Goal: Transaction & Acquisition: Obtain resource

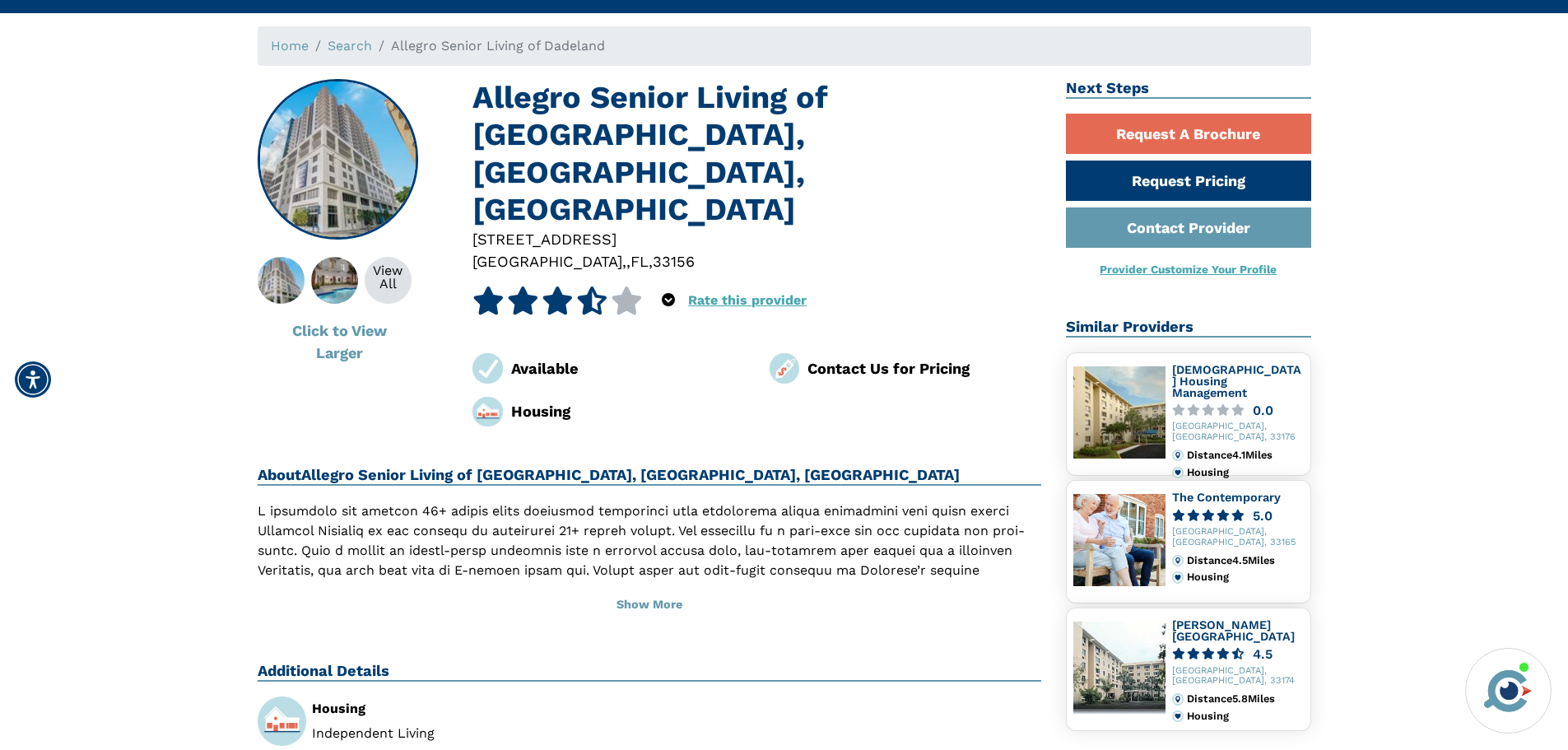
scroll to position [165, 0]
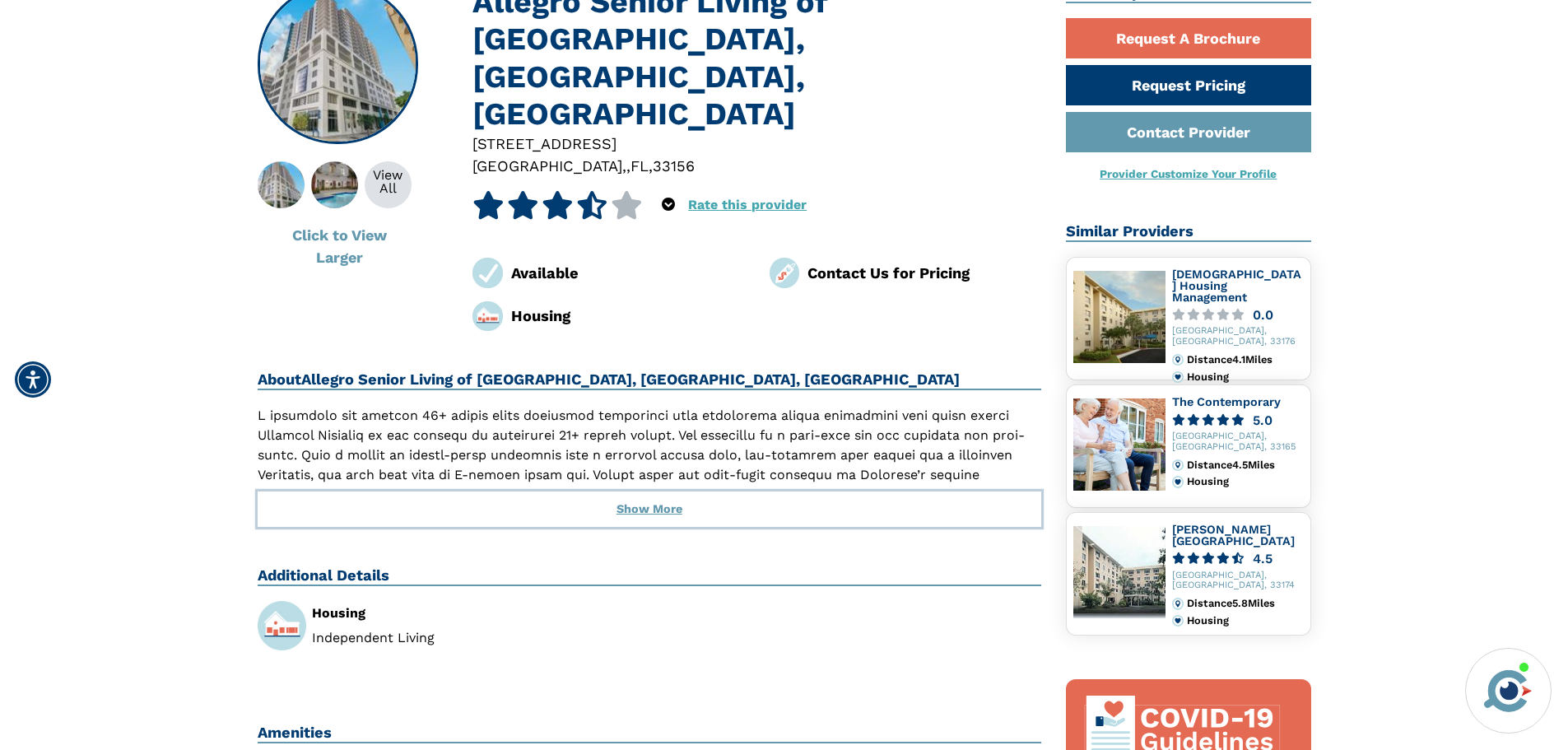
click at [655, 492] on button "Show More" at bounding box center [649, 509] width 784 height 36
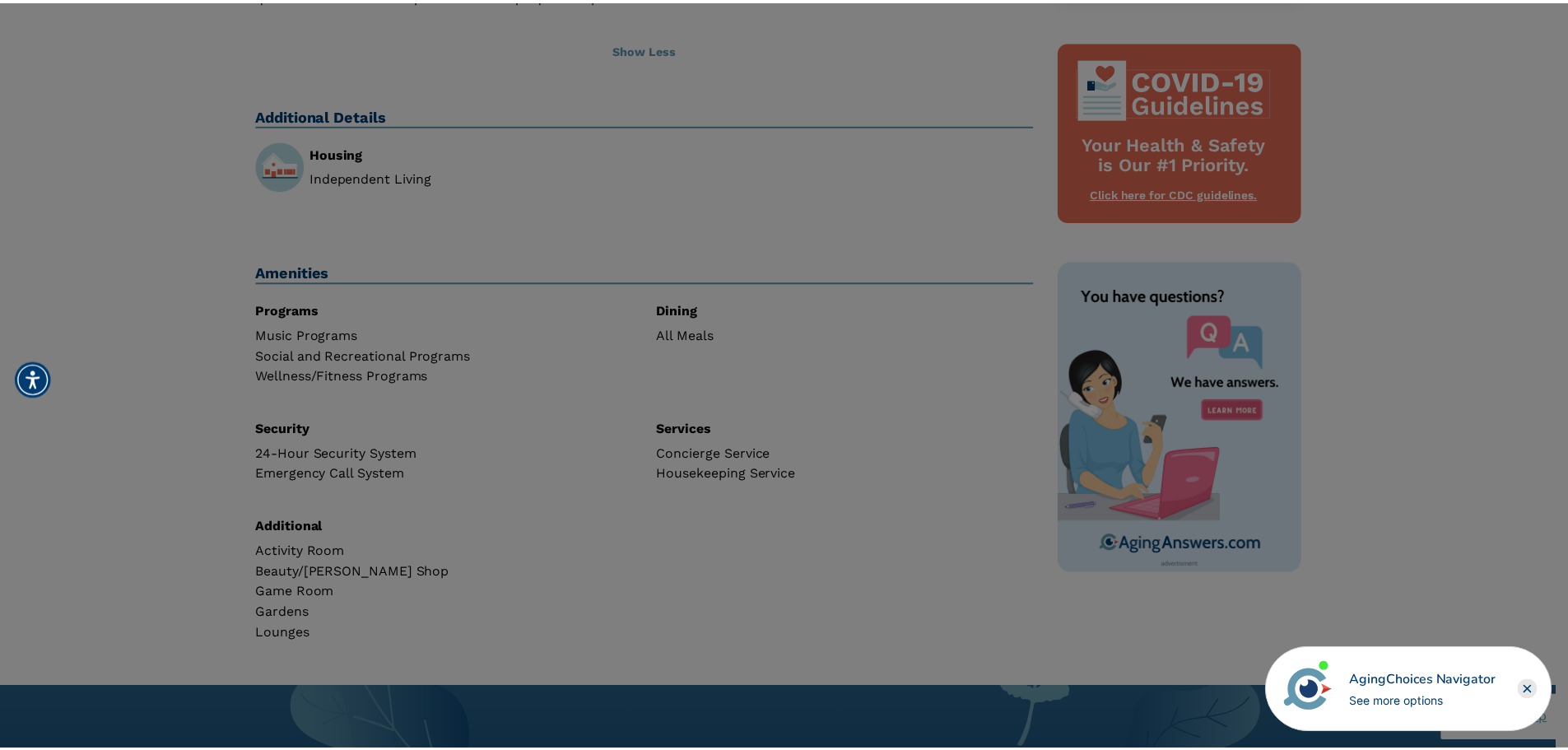
scroll to position [796, 0]
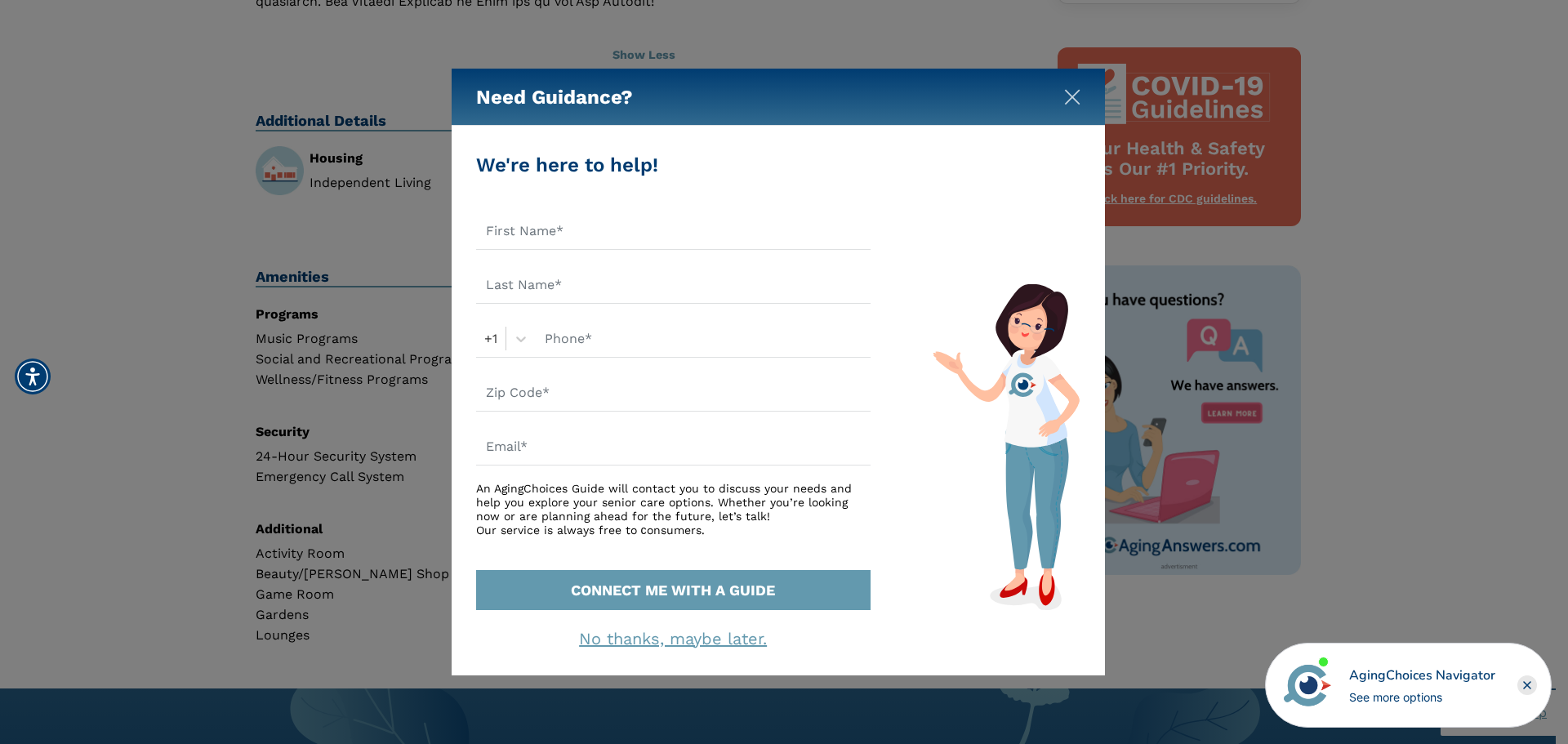
click at [1065, 89] on img "Close" at bounding box center [1073, 98] width 17 height 17
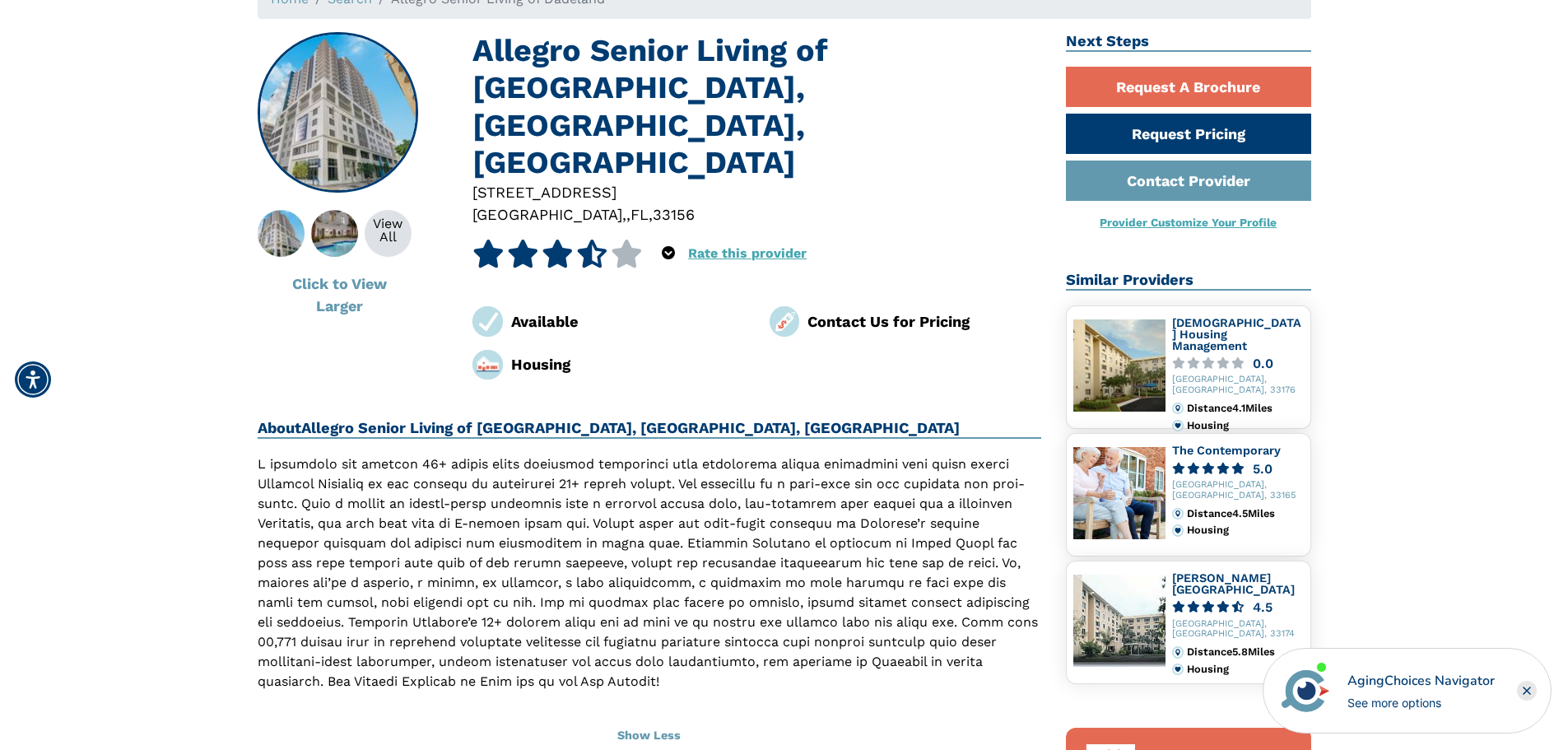
scroll to position [0, 0]
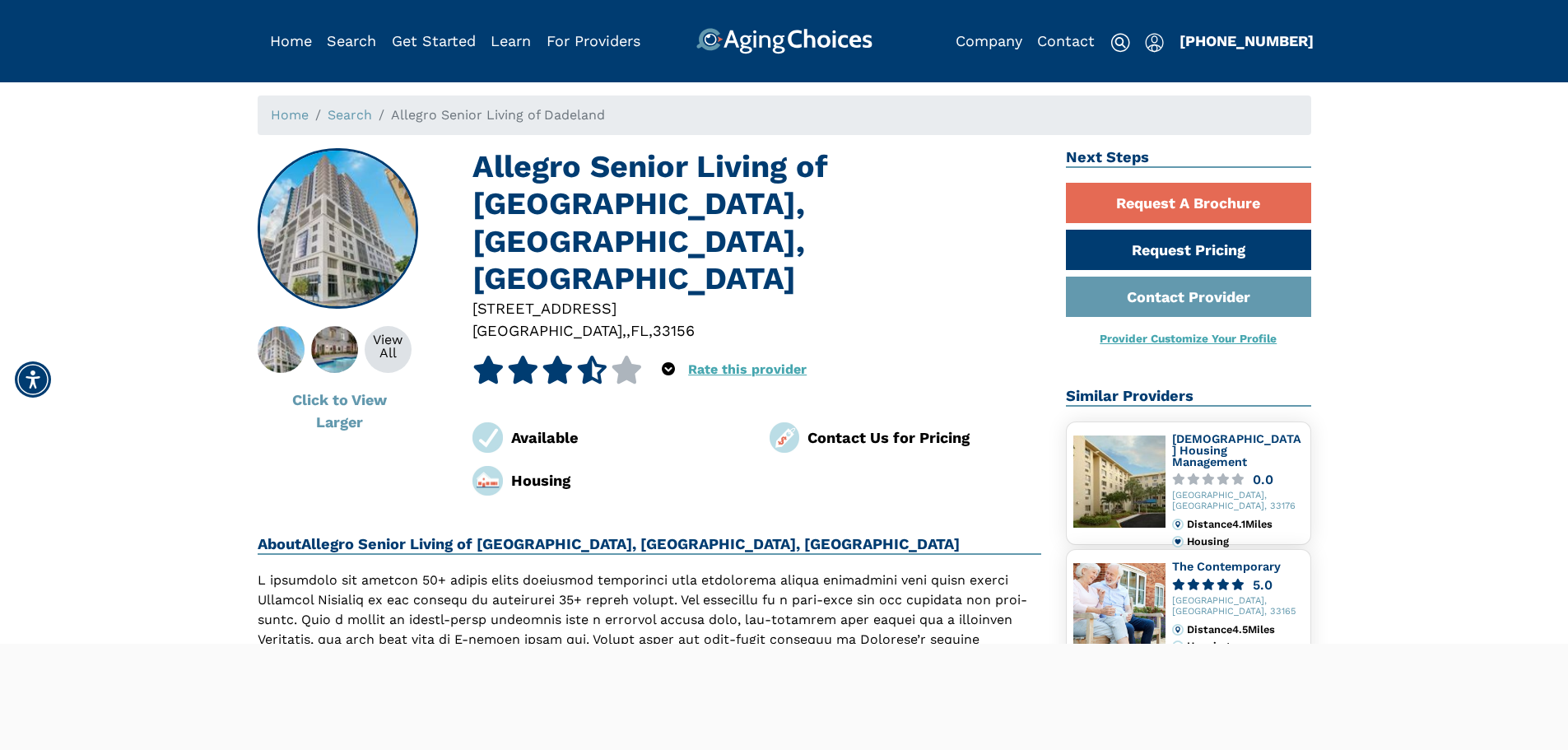
click at [677, 657] on button "Show More" at bounding box center [649, 674] width 784 height 36
click at [1183, 246] on link "Request Pricing" at bounding box center [1189, 250] width 246 height 40
